Goal: Task Accomplishment & Management: Manage account settings

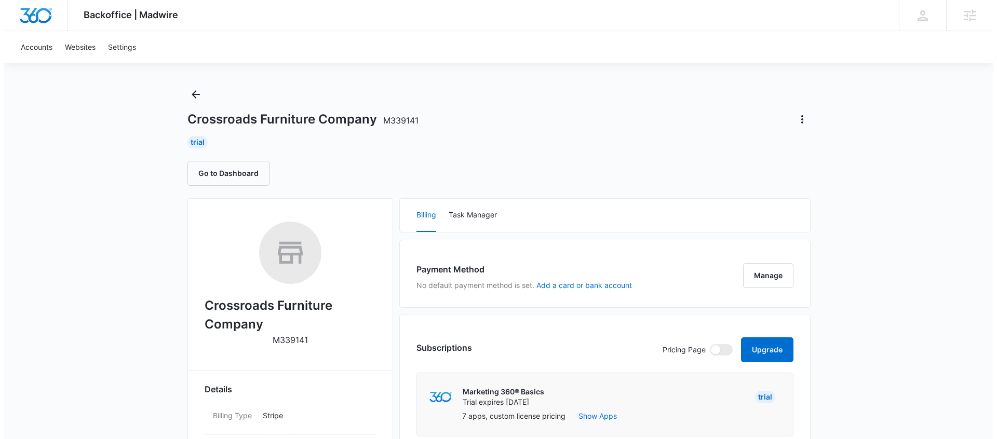
scroll to position [17, 0]
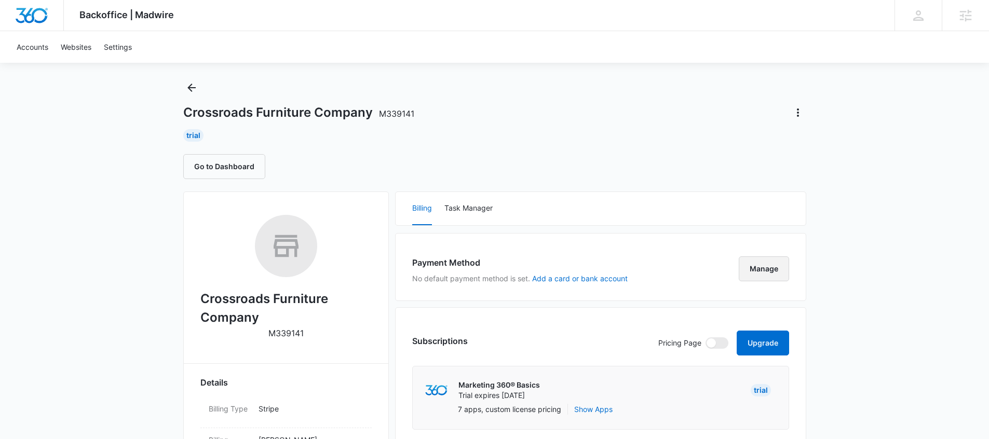
click at [764, 262] on button "Manage" at bounding box center [764, 268] width 50 height 25
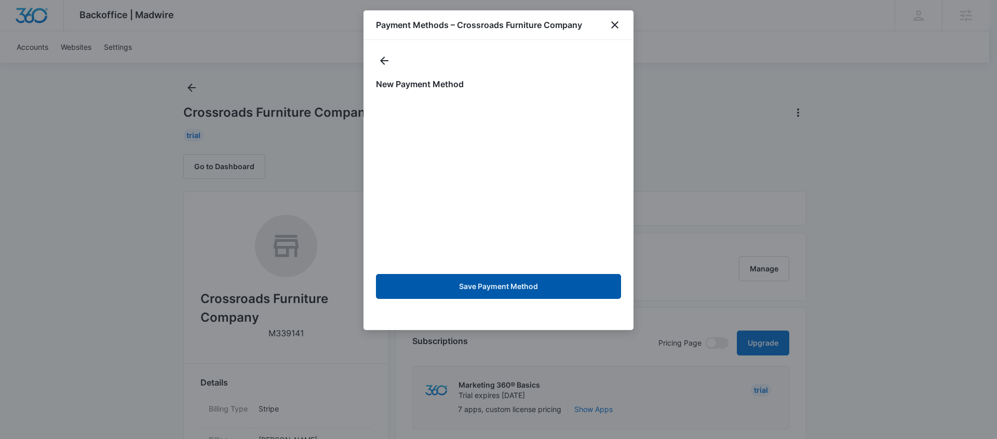
click at [517, 288] on button "Save Payment Method" at bounding box center [498, 286] width 245 height 25
